Goal: Information Seeking & Learning: Learn about a topic

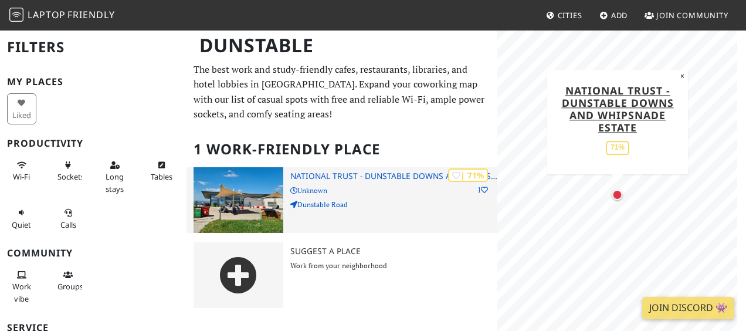
click at [245, 193] on img at bounding box center [238, 200] width 90 height 66
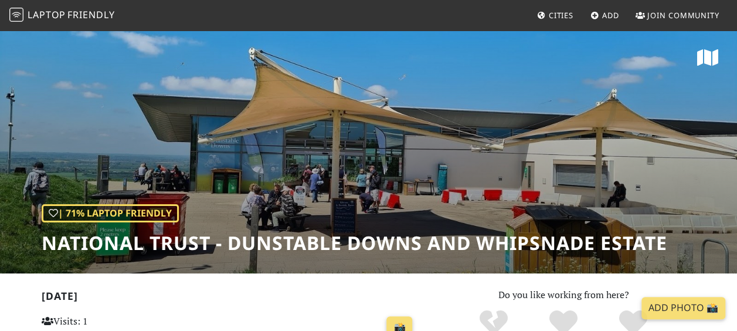
scroll to position [59, 0]
